Goal: Information Seeking & Learning: Learn about a topic

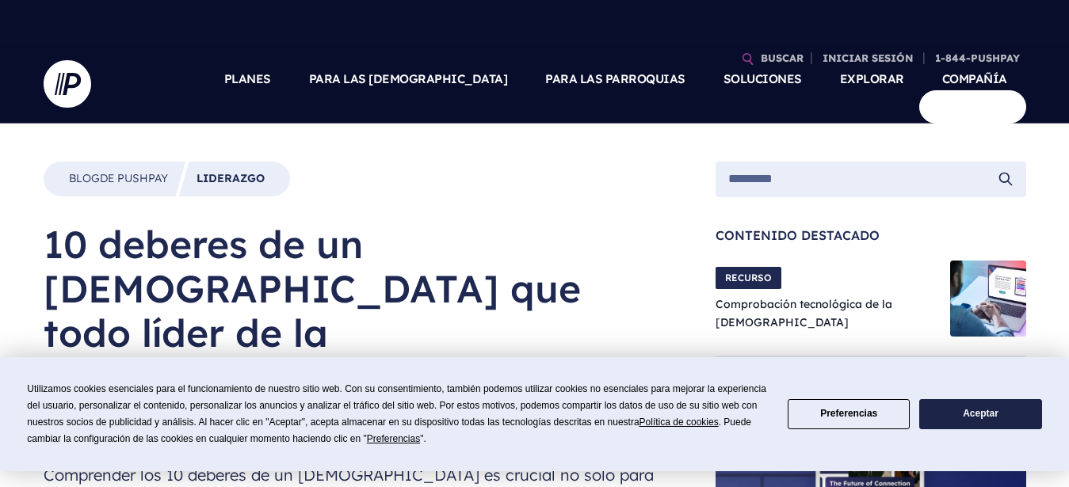
click at [341, 335] on h1 "10 deberes de un [DEMOGRAPHIC_DATA] que todo líder de la [DEMOGRAPHIC_DATA] deb…" at bounding box center [354, 333] width 621 height 222
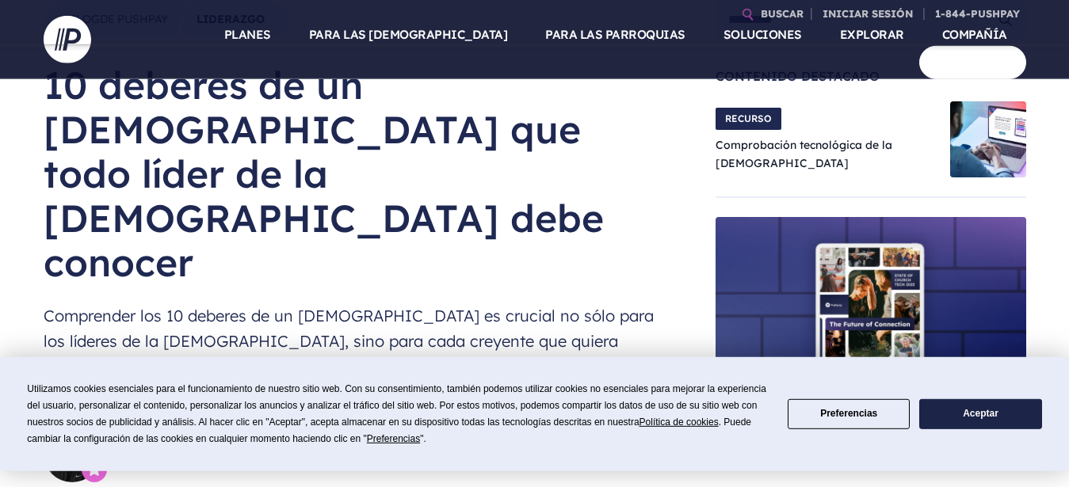
scroll to position [162, 0]
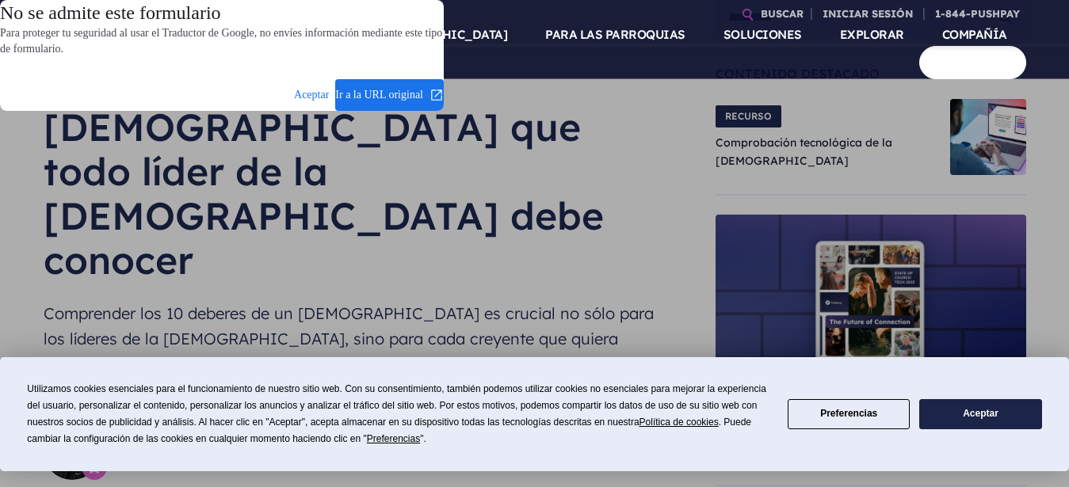
click at [400, 111] on dialog "No se admite este formulario Para proteger tu seguridad al usar el Traductor de…" at bounding box center [222, 55] width 444 height 111
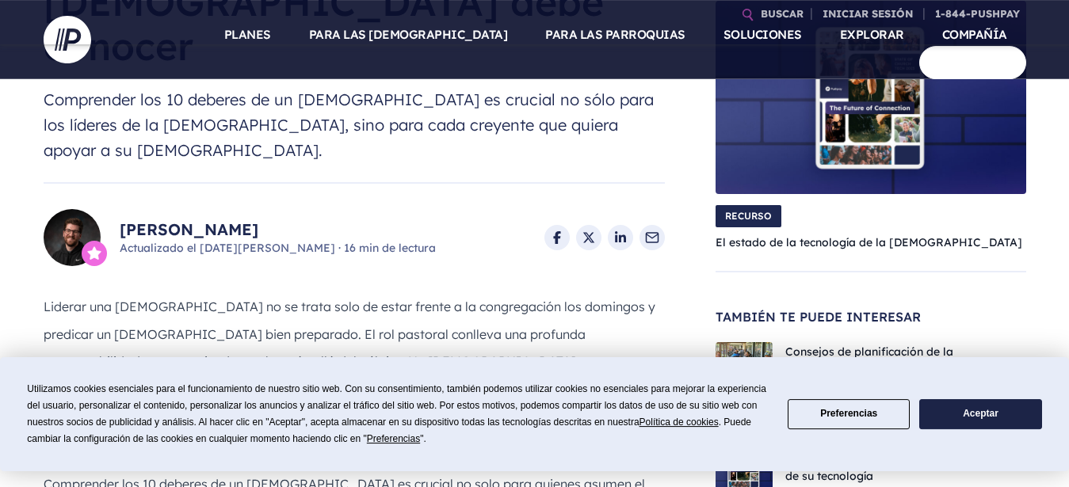
scroll to position [404, 0]
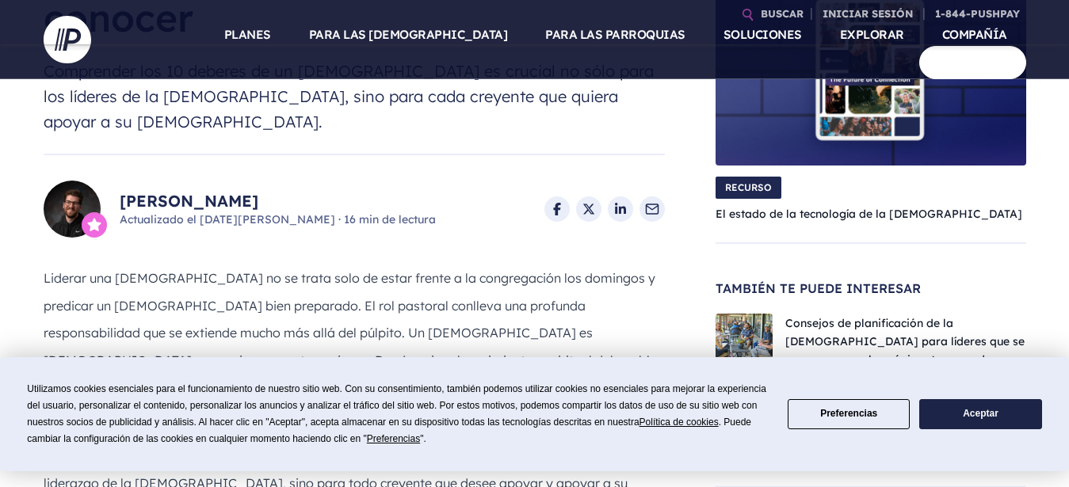
drag, startPoint x: 363, startPoint y: 252, endPoint x: 436, endPoint y: 263, distance: 73.7
click at [425, 273] on font "Liderar una [DEMOGRAPHIC_DATA] no se trata solo de estar frente a la congregaci…" at bounding box center [351, 346] width 614 height 153
click at [577, 269] on p "Liderar una [DEMOGRAPHIC_DATA] no se trata solo de estar frente a la congregaci…" at bounding box center [354, 345] width 621 height 165
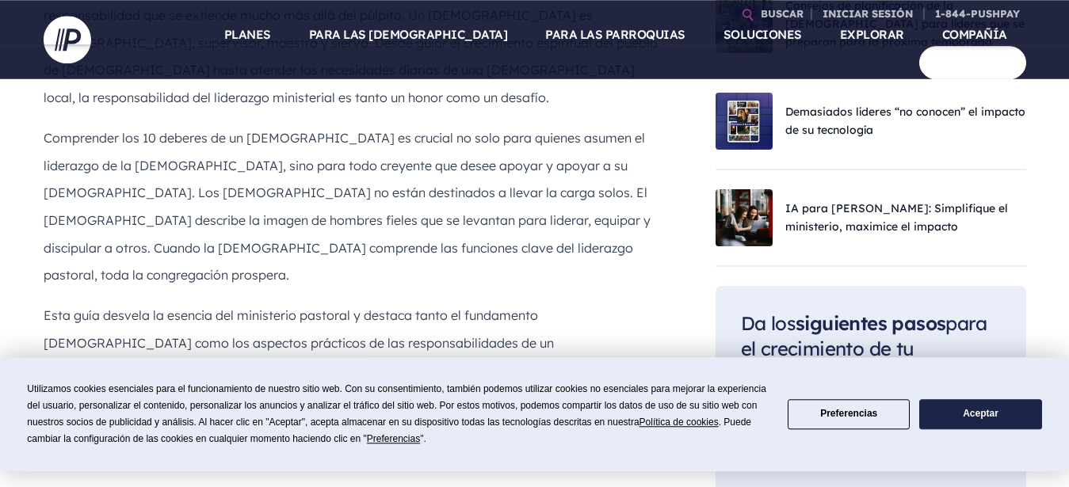
scroll to position [727, 0]
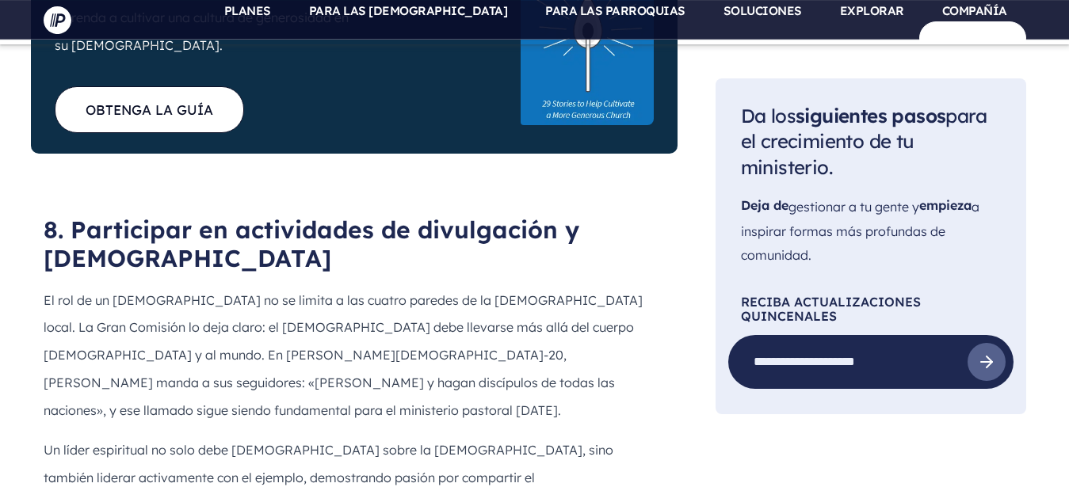
scroll to position [6303, 0]
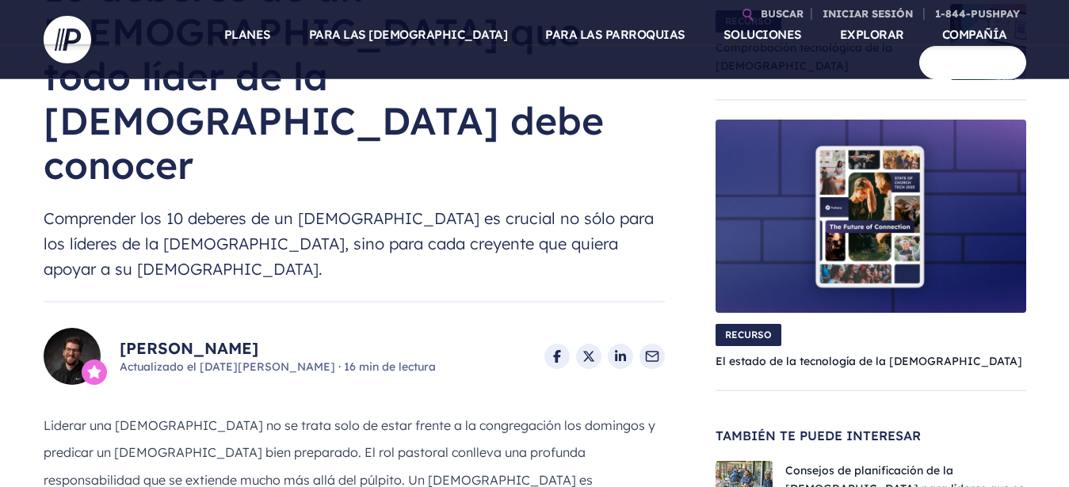
scroll to position [0, 0]
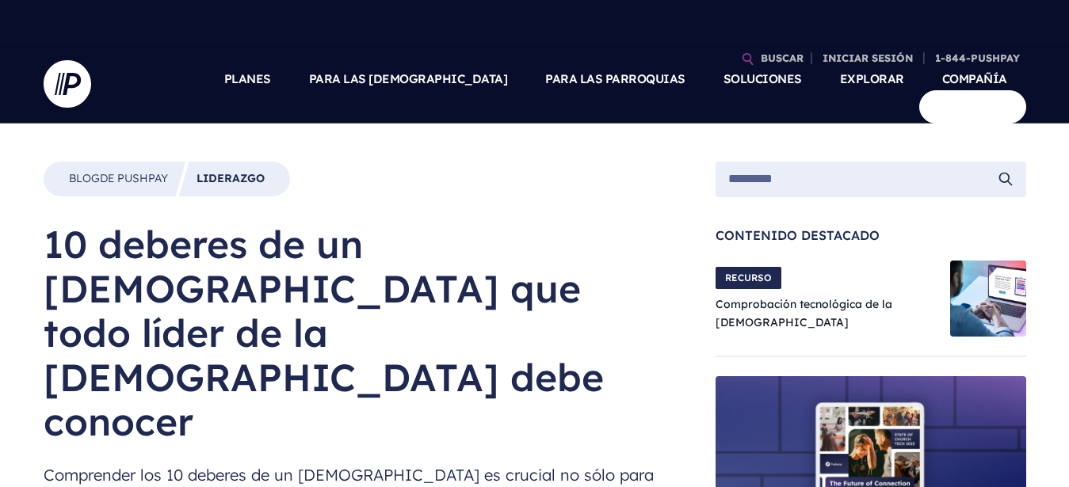
drag, startPoint x: 343, startPoint y: 417, endPoint x: 47, endPoint y: 235, distance: 347.8
copy div "10 deberes de un [DEMOGRAPHIC_DATA] que todo líder de la [DEMOGRAPHIC_DATA] deb…"
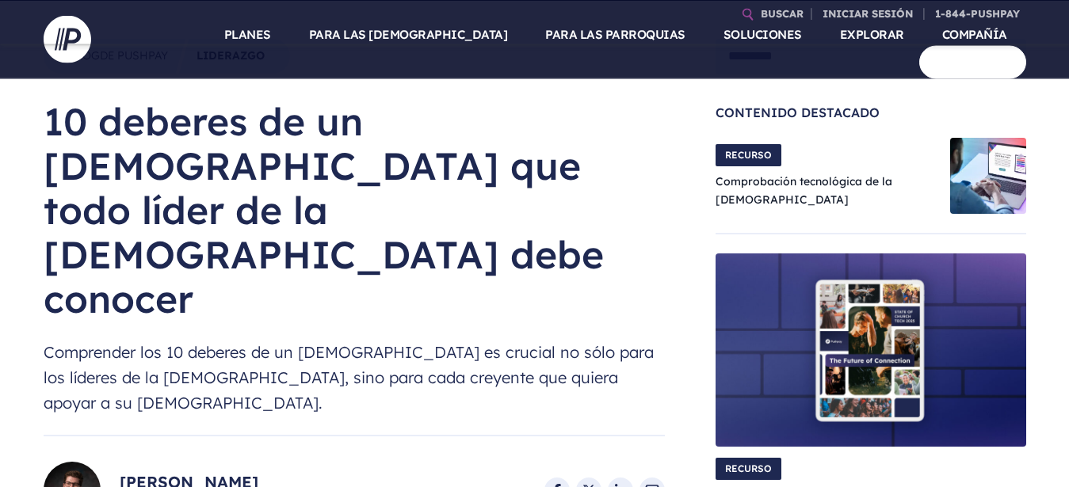
scroll to position [162, 0]
